Goal: Information Seeking & Learning: Learn about a topic

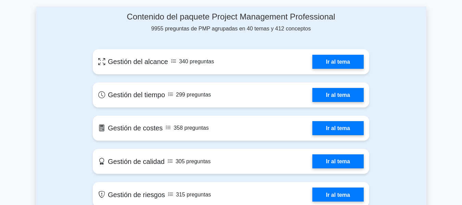
scroll to position [377, 0]
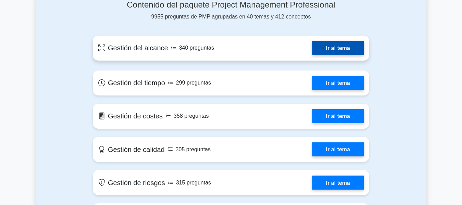
click at [324, 49] on link "Ir al tema" at bounding box center [337, 48] width 51 height 14
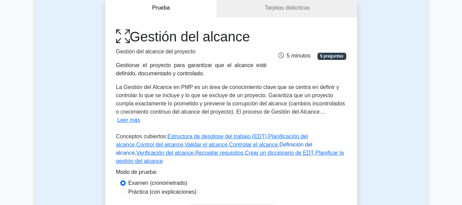
scroll to position [137, 0]
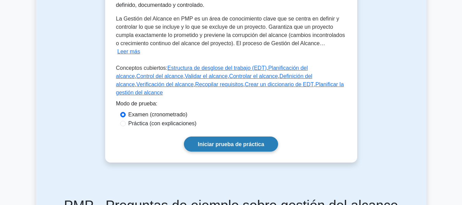
click at [231, 140] on link "Iniciar prueba de práctica" at bounding box center [231, 144] width 95 height 15
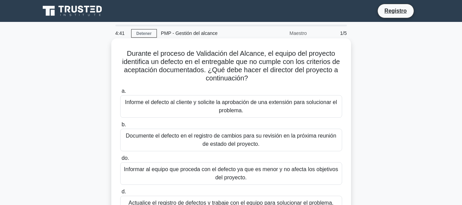
click at [206, 105] on font "Informe el defecto al cliente y solicite la aprobación de una extensión para so…" at bounding box center [231, 106] width 212 height 14
click at [120, 94] on input "a. Informe el defecto al cliente y solicite la aprobación de una extensión para…" at bounding box center [120, 91] width 0 height 4
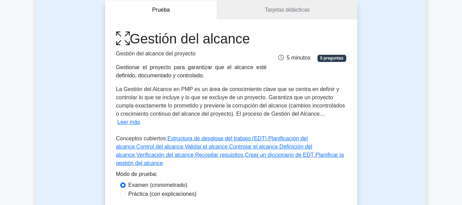
scroll to position [69, 0]
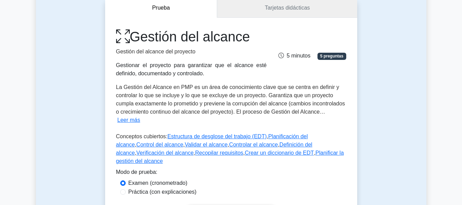
click at [283, 10] on font "Tarjetas didácticas" at bounding box center [287, 8] width 45 height 6
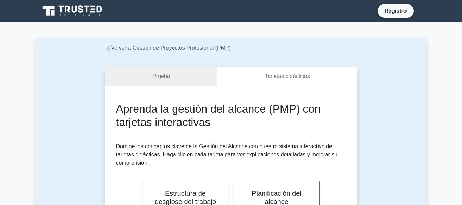
click at [158, 76] on font "Prueba" at bounding box center [161, 76] width 18 height 6
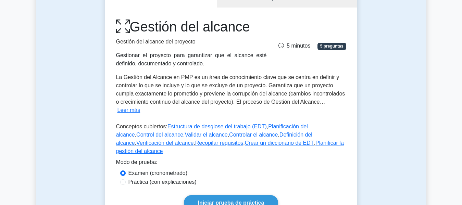
scroll to position [34, 0]
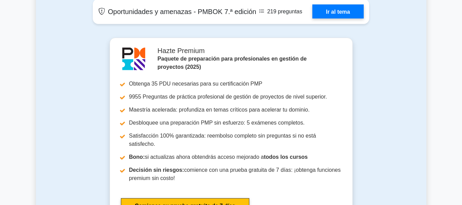
scroll to position [1747, 0]
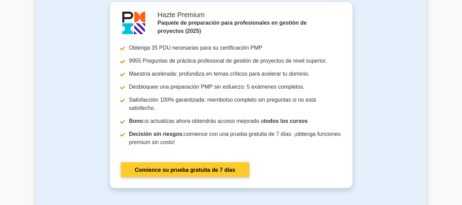
click at [249, 162] on link "Comience su prueba gratuita de 7 días" at bounding box center [185, 169] width 128 height 15
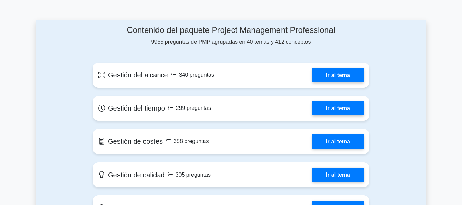
scroll to position [351, 0]
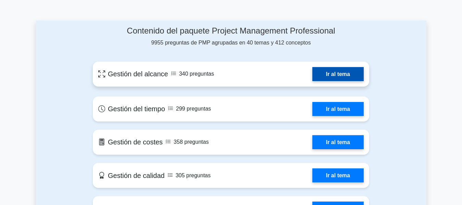
click at [337, 76] on link "Ir al tema" at bounding box center [337, 74] width 51 height 14
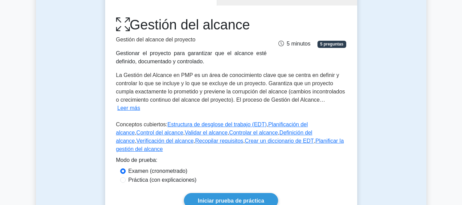
scroll to position [69, 0]
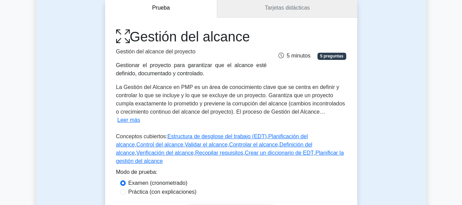
click at [275, 14] on link "Tarjetas didácticas" at bounding box center [287, 8] width 140 height 20
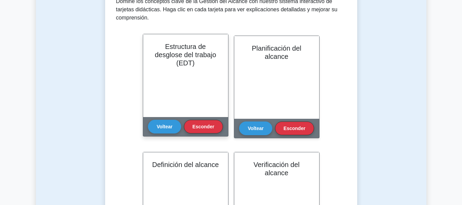
scroll to position [171, 0]
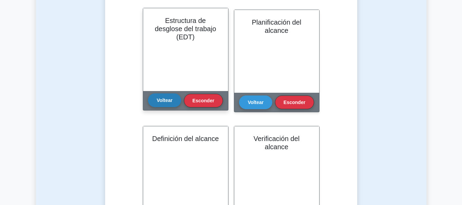
click at [165, 102] on font "Voltear" at bounding box center [165, 100] width 16 height 5
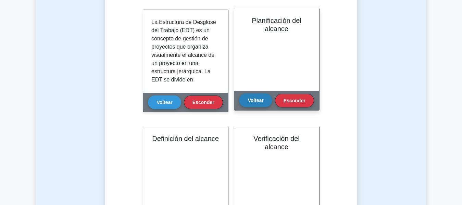
click at [258, 101] on font "Voltear" at bounding box center [256, 100] width 16 height 5
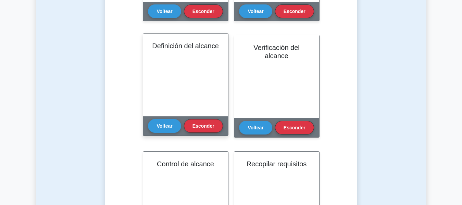
scroll to position [274, 0]
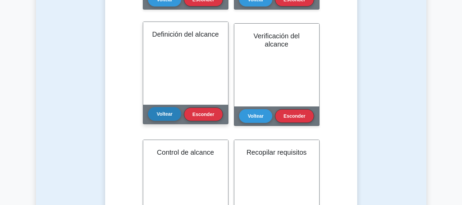
click at [163, 112] on font "Voltear" at bounding box center [165, 113] width 16 height 5
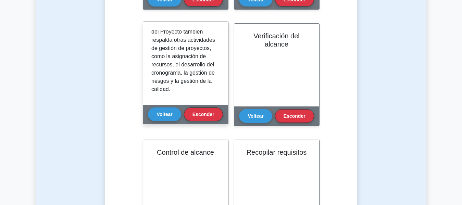
scroll to position [251, 0]
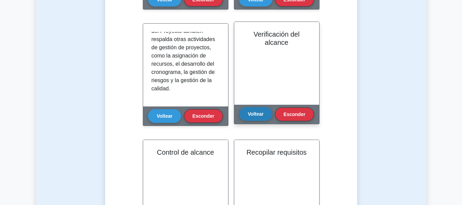
click at [257, 115] on font "Voltear" at bounding box center [256, 113] width 16 height 5
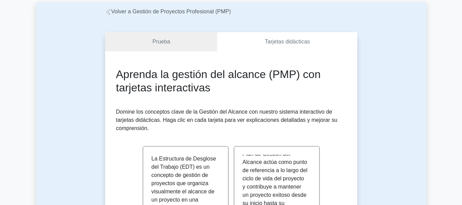
scroll to position [0, 0]
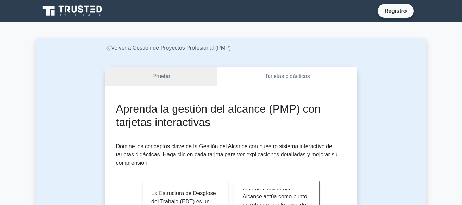
click at [162, 79] on font "Prueba" at bounding box center [161, 76] width 18 height 6
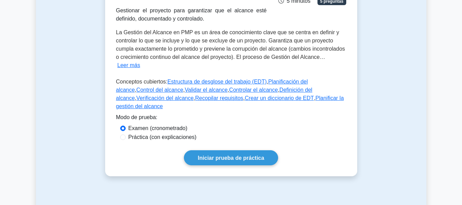
scroll to position [137, 0]
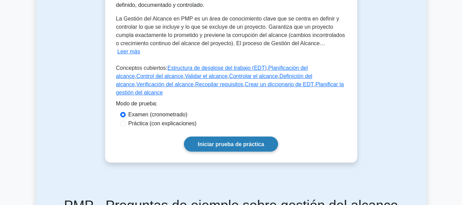
click at [234, 141] on font "Iniciar prueba de práctica" at bounding box center [231, 144] width 66 height 6
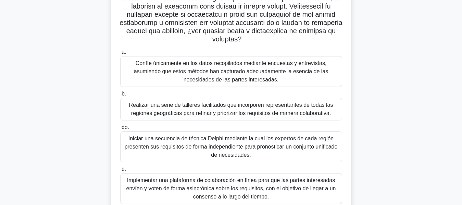
scroll to position [184, 0]
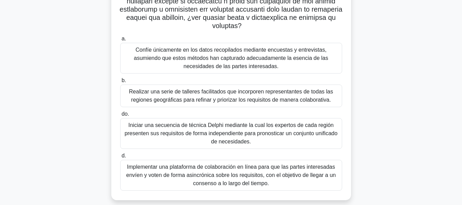
click at [225, 123] on font "Iniciar una secuencia de técnica Delphi mediante la cual los expertos de cada r…" at bounding box center [231, 133] width 213 height 22
click at [120, 116] on input "do. Iniciar una secuencia de técnica Delphi mediante la cual los expertos de ca…" at bounding box center [120, 114] width 0 height 4
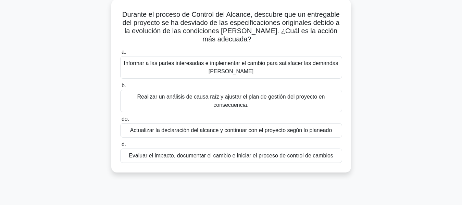
scroll to position [51, 0]
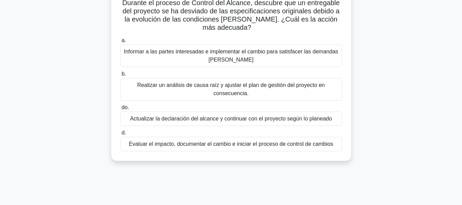
click at [251, 118] on font "Actualizar la declaración del alcance y continuar con el proyecto según lo plan…" at bounding box center [231, 119] width 202 height 6
click at [120, 110] on input "do. Actualizar la declaración del alcance y continuar con el proyecto según lo …" at bounding box center [120, 107] width 0 height 4
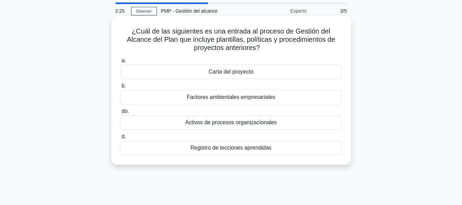
scroll to position [34, 0]
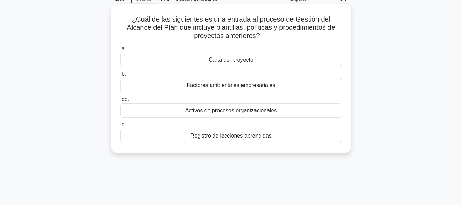
click at [238, 61] on font "Carta del proyecto" at bounding box center [231, 60] width 45 height 6
click at [120, 51] on input "[PERSON_NAME] del proyecto" at bounding box center [120, 49] width 0 height 4
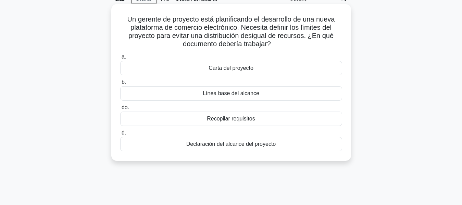
click at [234, 69] on font "Carta del proyecto" at bounding box center [231, 68] width 45 height 6
click at [120, 59] on input "a. Carta del proyecto" at bounding box center [120, 57] width 0 height 4
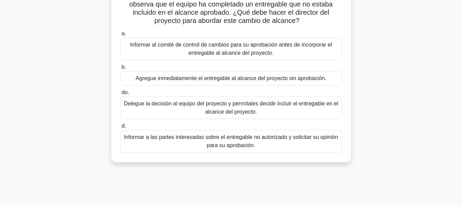
scroll to position [69, 0]
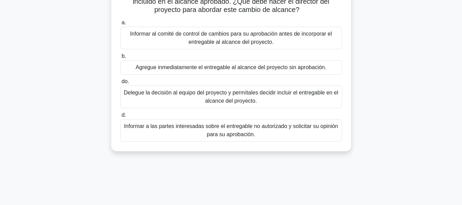
click at [248, 136] on font "Informar a las partes interesadas sobre el entregable no autorizado y solicitar…" at bounding box center [231, 130] width 214 height 14
click at [120, 117] on input "d. Informar a las partes interesadas sobre el entregable no autorizado y solici…" at bounding box center [120, 115] width 0 height 4
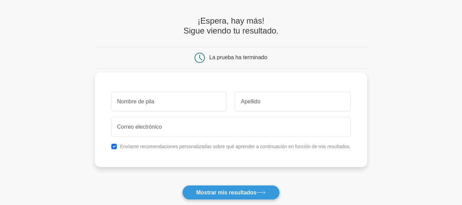
scroll to position [34, 0]
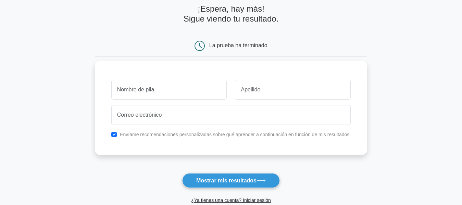
click at [164, 92] on input "text" at bounding box center [169, 90] width 116 height 20
type input "[PERSON_NAME]"
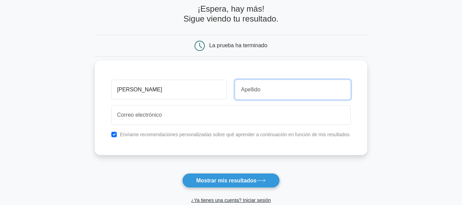
click at [266, 97] on input "text" at bounding box center [293, 90] width 116 height 20
click at [255, 92] on input "text" at bounding box center [293, 90] width 116 height 20
type input "OLLET"
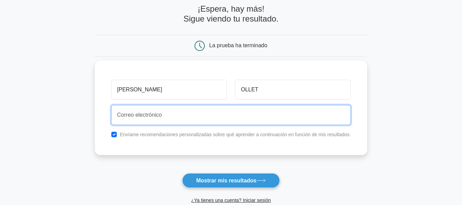
click at [158, 116] on input "email" at bounding box center [230, 115] width 239 height 20
type input "wiltello1979@gmail.com"
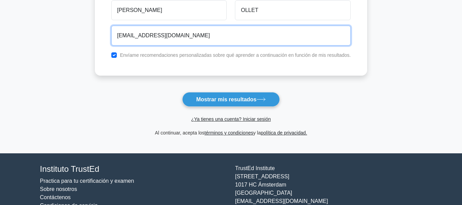
scroll to position [137, 0]
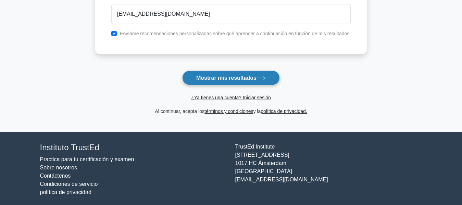
click at [213, 80] on font "Mostrar mis resultados" at bounding box center [226, 78] width 60 height 6
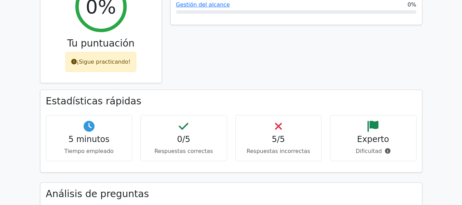
scroll to position [343, 0]
drag, startPoint x: 158, startPoint y: 127, endPoint x: 225, endPoint y: 128, distance: 67.8
click at [225, 128] on div "0/5 Respuestas correctas" at bounding box center [183, 138] width 87 height 46
click at [88, 132] on div "5 minutos Tiempo empleado" at bounding box center [89, 138] width 87 height 46
drag, startPoint x: 158, startPoint y: 127, endPoint x: 224, endPoint y: 127, distance: 65.4
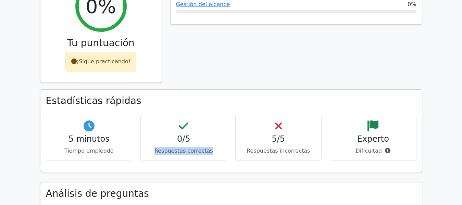
click at [224, 127] on div "0/5 Respuestas correctas" at bounding box center [183, 138] width 87 height 46
click at [258, 148] on font "Respuestas incorrectas" at bounding box center [278, 151] width 63 height 7
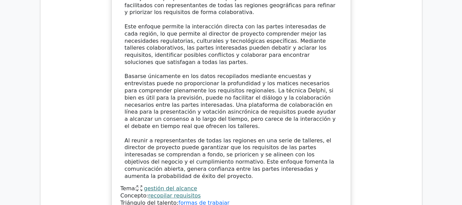
scroll to position [1028, 0]
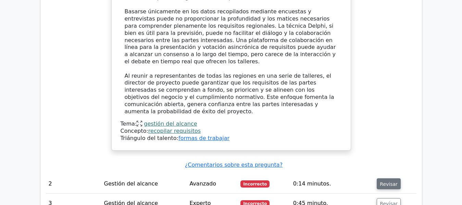
click at [392, 181] on font "Revisar" at bounding box center [389, 183] width 18 height 5
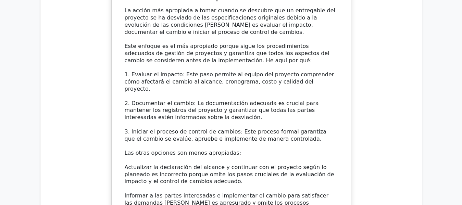
scroll to position [1507, 0]
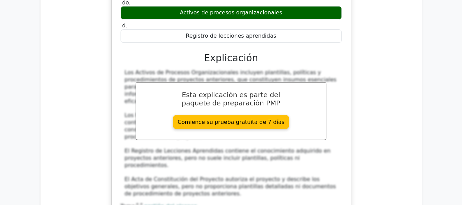
scroll to position [1850, 0]
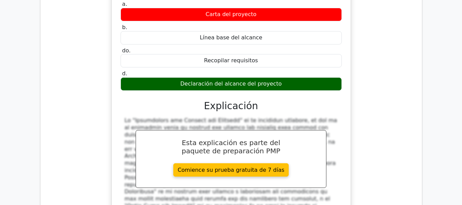
scroll to position [2226, 0]
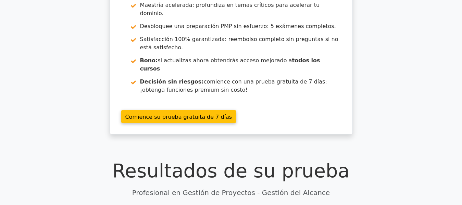
scroll to position [0, 0]
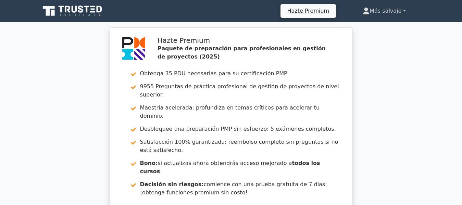
click at [403, 12] on link "Más salvaje" at bounding box center [384, 11] width 76 height 14
click at [391, 12] on font "Más salvaje" at bounding box center [386, 11] width 32 height 7
click at [381, 9] on font "Más salvaje" at bounding box center [386, 11] width 32 height 7
